Goal: Task Accomplishment & Management: Manage account settings

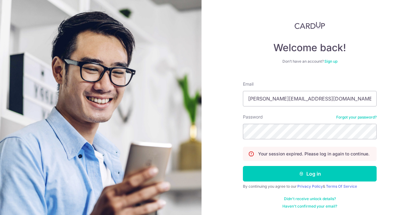
type input "Owen@talentwise.com.sg"
click at [310, 174] on button "Log in" at bounding box center [310, 174] width 134 height 16
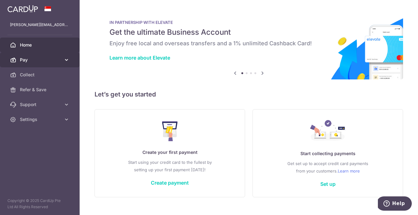
click at [40, 61] on span "Pay" at bounding box center [40, 60] width 41 height 6
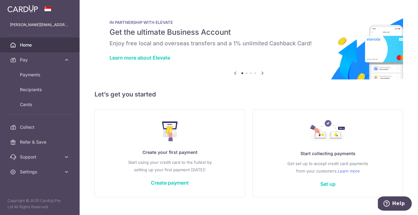
click at [30, 11] on img at bounding box center [22, 8] width 30 height 7
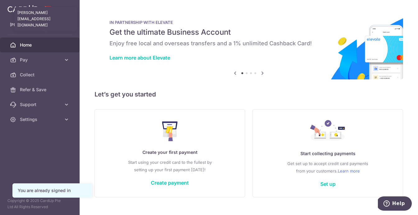
click at [50, 24] on p "[PERSON_NAME][EMAIL_ADDRESS][DOMAIN_NAME]" at bounding box center [40, 25] width 60 height 6
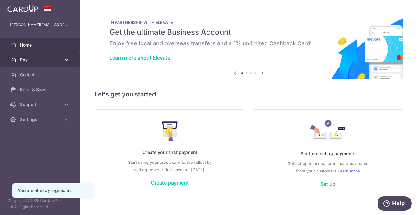
click at [35, 59] on span "Pay" at bounding box center [40, 60] width 41 height 6
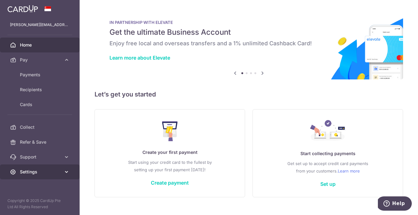
click at [51, 177] on link "Settings" at bounding box center [40, 172] width 80 height 15
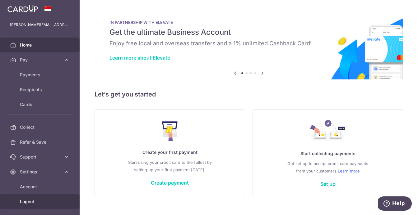
click at [31, 203] on span "Logout" at bounding box center [40, 202] width 41 height 6
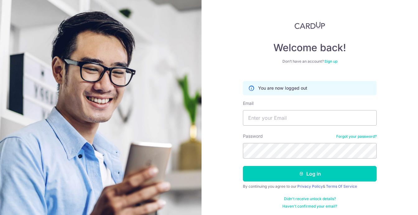
type input "y"
type input "yongpo241@gmail.com"
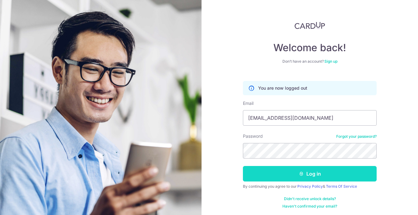
click at [299, 171] on button "Log in" at bounding box center [310, 174] width 134 height 16
